Goal: Check status: Check status

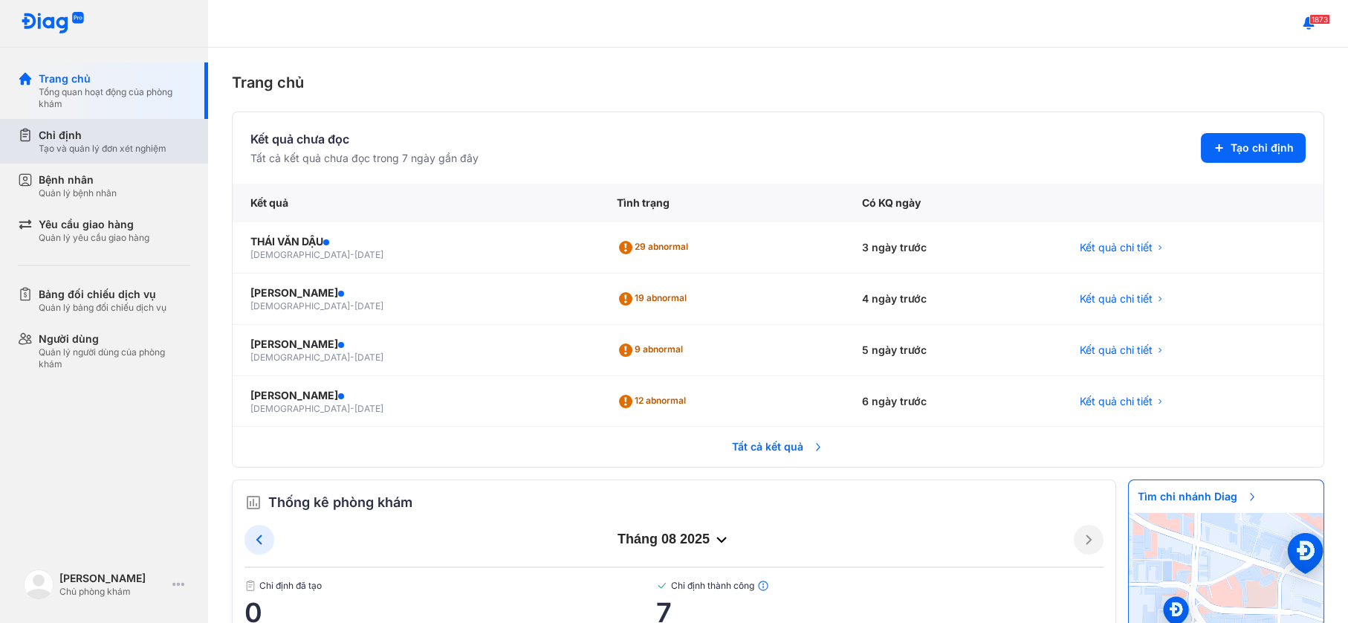
click at [59, 137] on div "Chỉ định" at bounding box center [103, 135] width 128 height 15
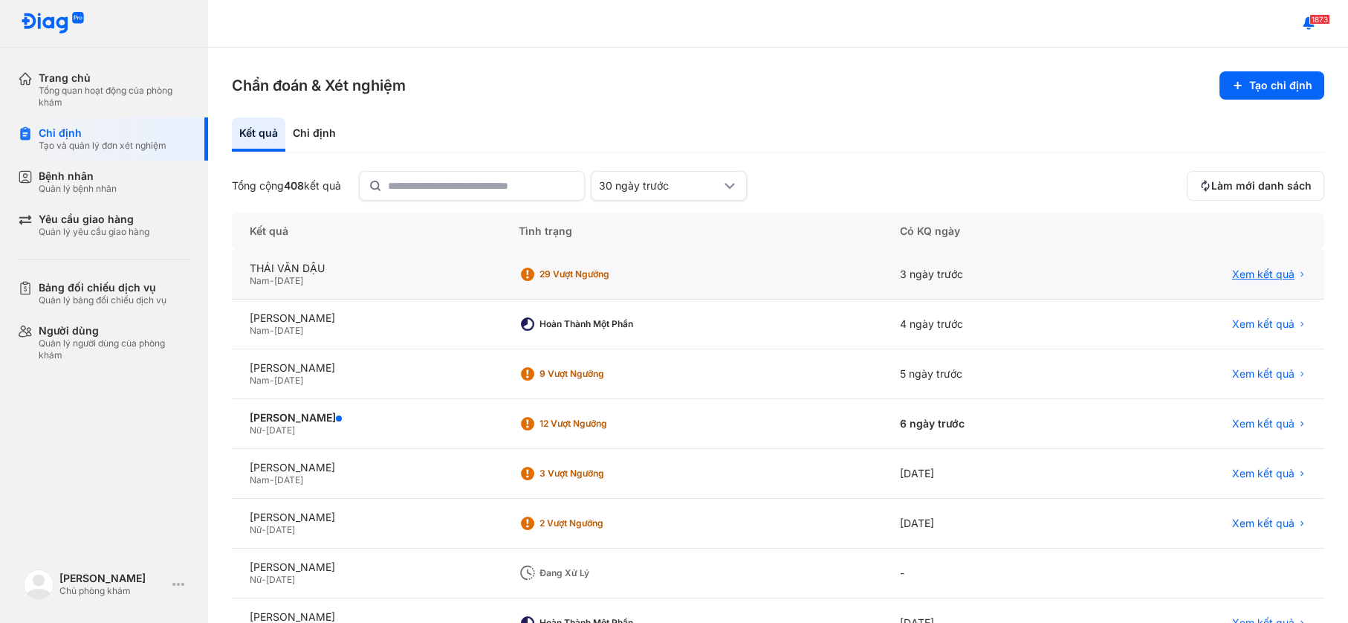
click at [1273, 274] on span "Xem kết quả" at bounding box center [1263, 273] width 62 height 13
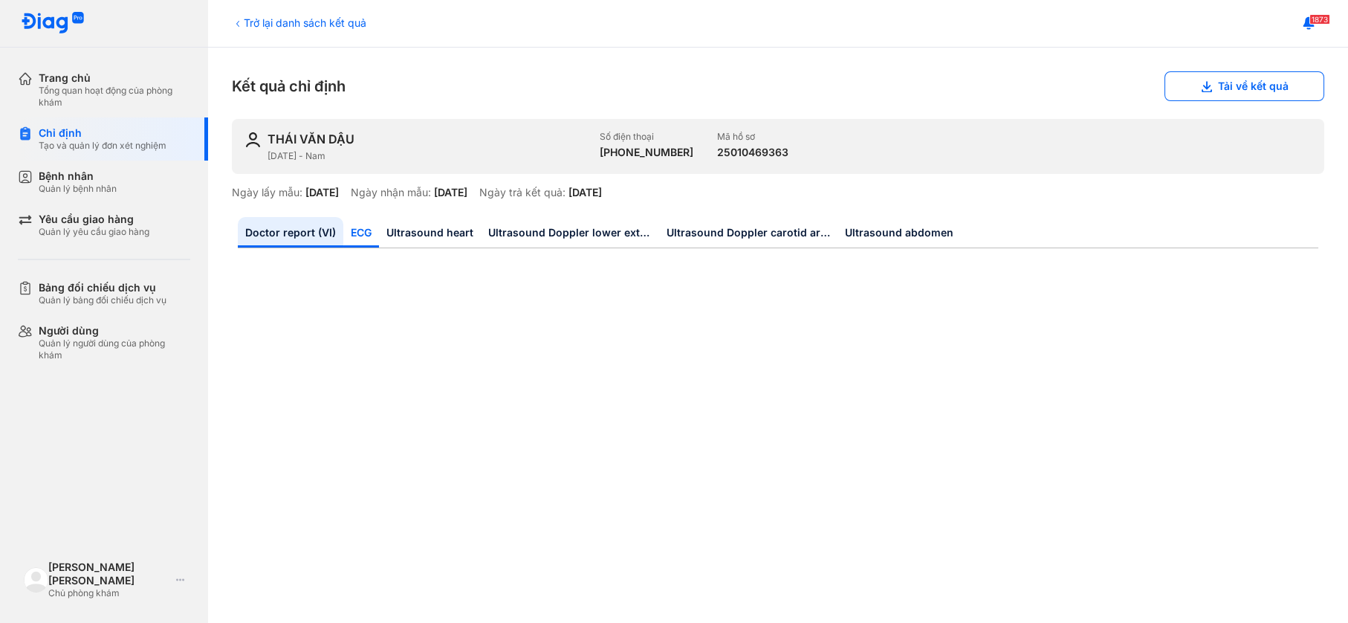
click at [351, 227] on link "ECG" at bounding box center [361, 232] width 36 height 30
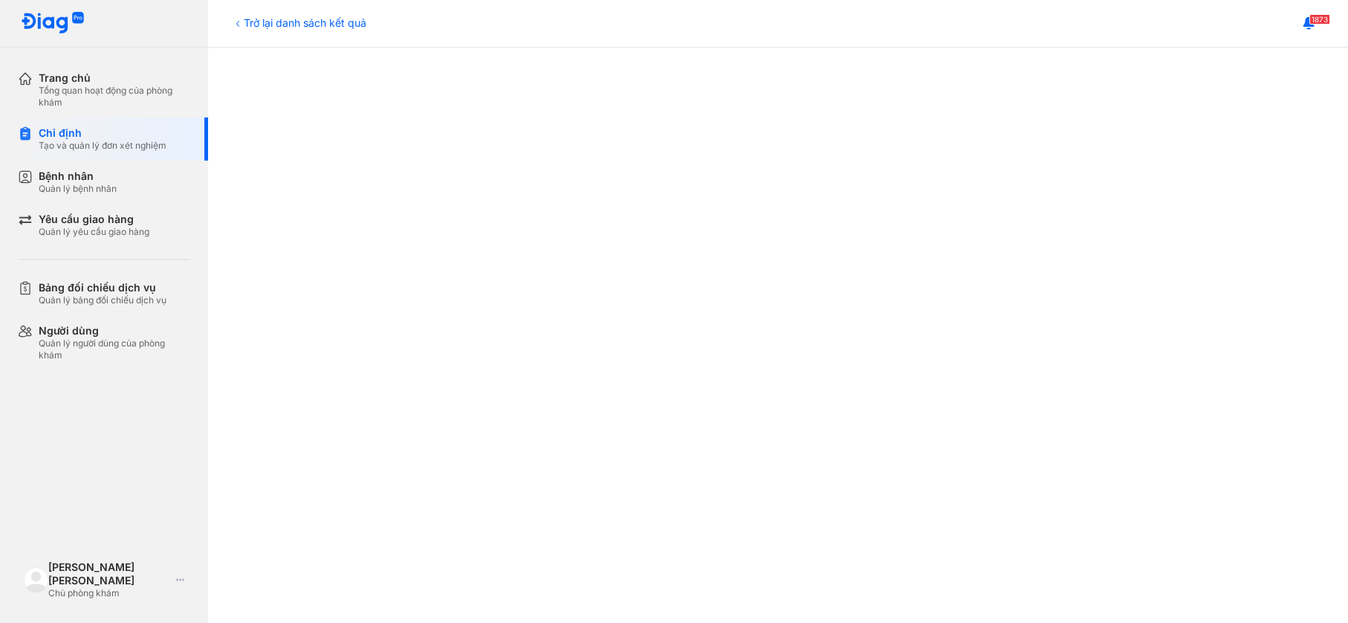
scroll to position [445, 0]
